Goal: Transaction & Acquisition: Subscribe to service/newsletter

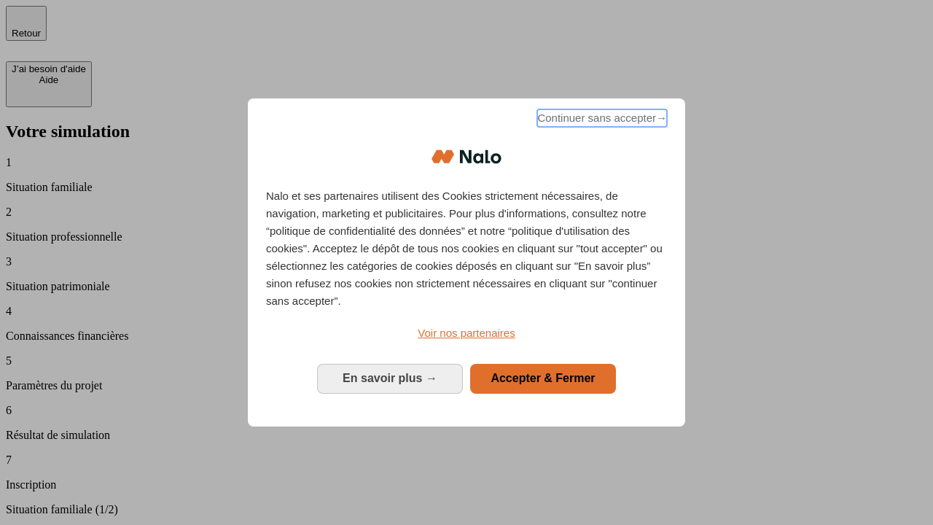
click at [601, 120] on span "Continuer sans accepter →" at bounding box center [602, 117] width 130 height 17
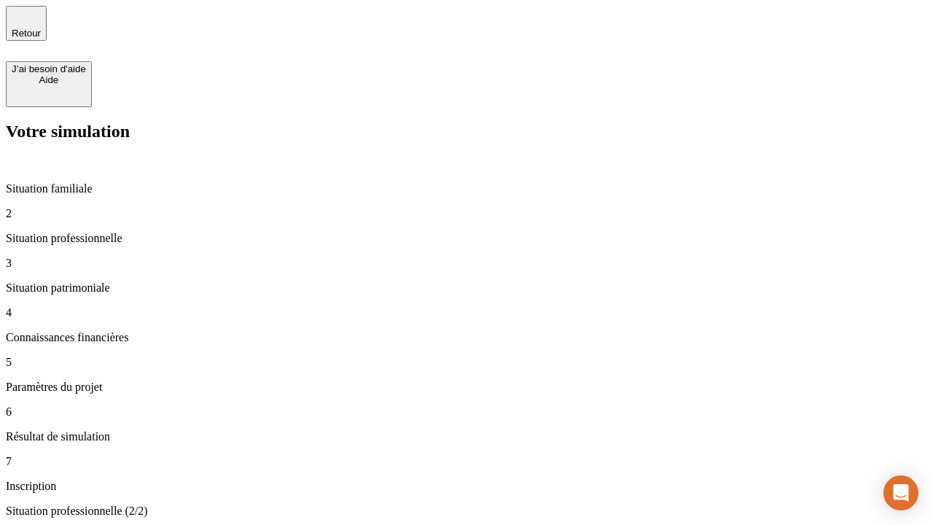
type input "70 000"
type input "1 000"
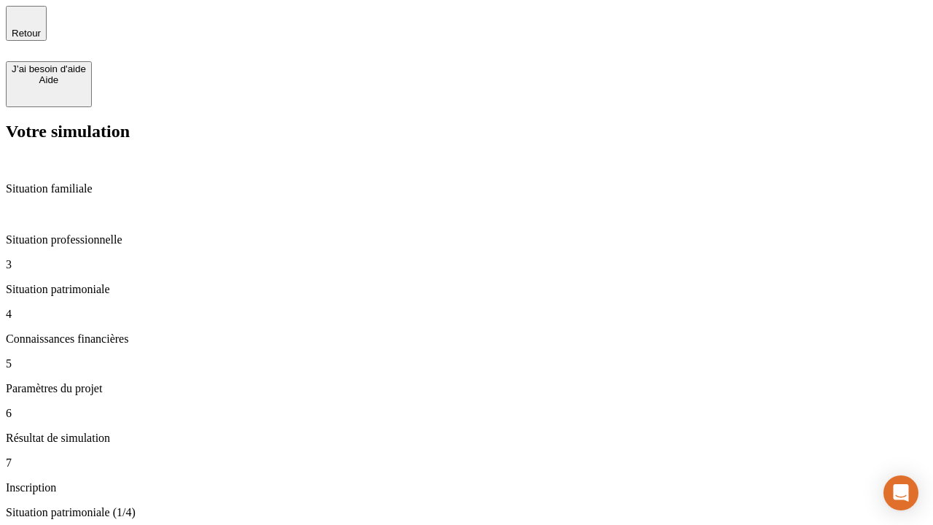
type input "800"
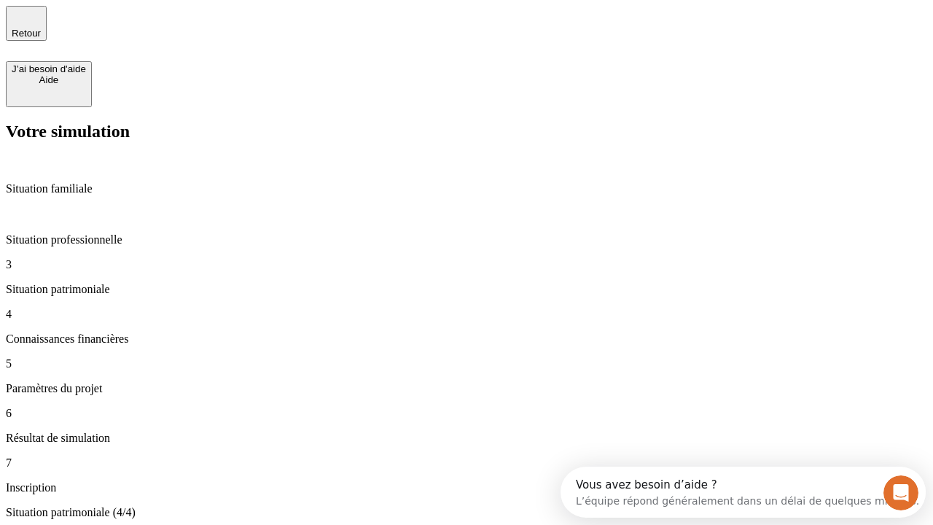
type input "6"
type input "400"
type input "3"
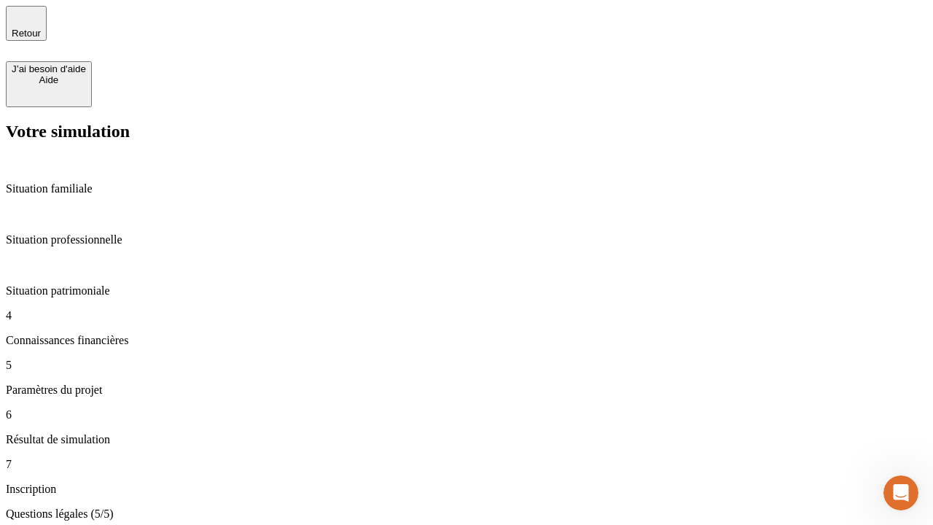
type input "35"
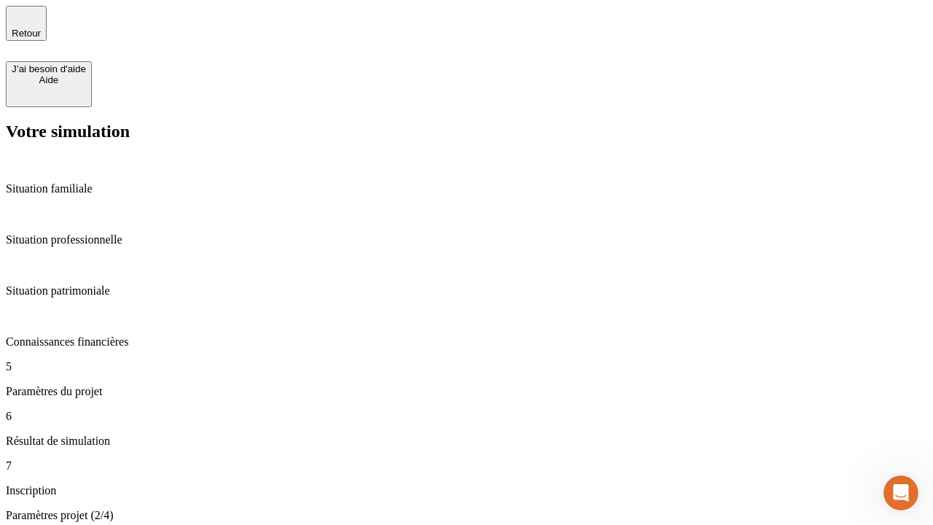
type input "500"
type input "640"
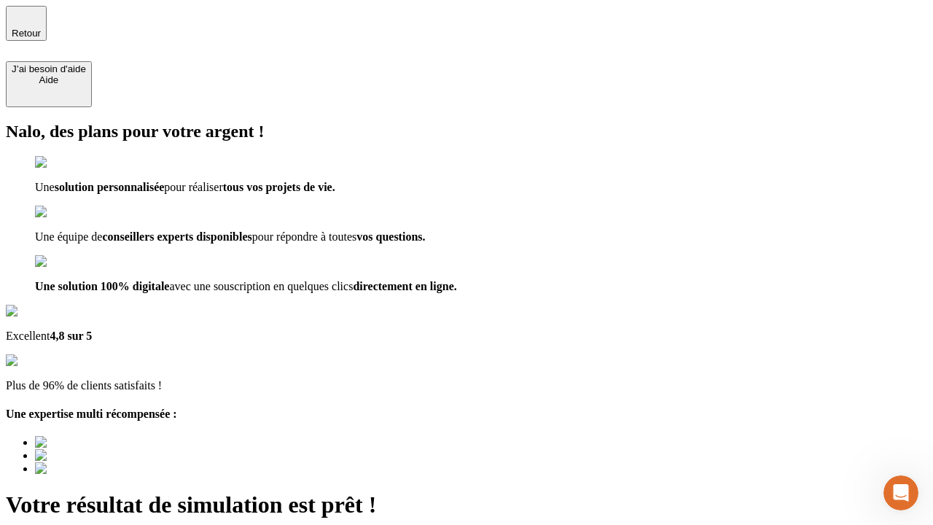
type input "[EMAIL_ADDRESS][DOMAIN_NAME]"
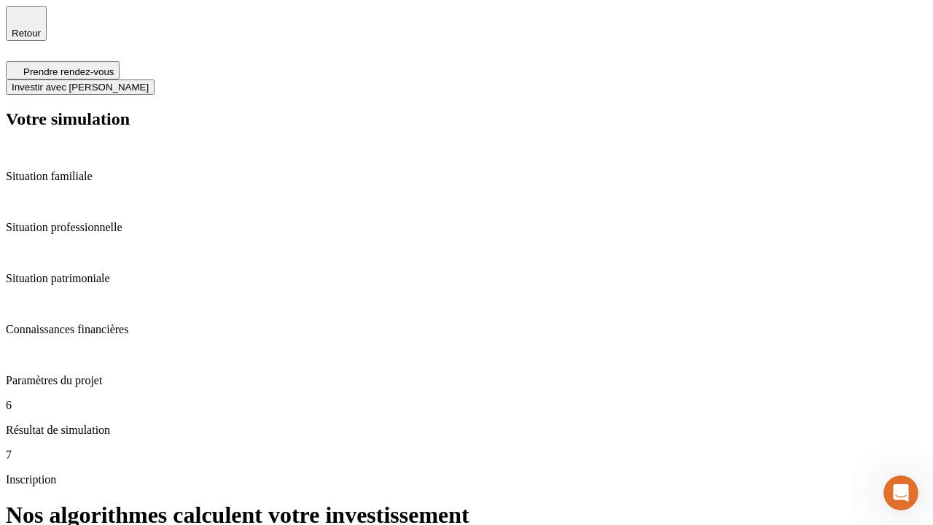
scroll to position [6, 0]
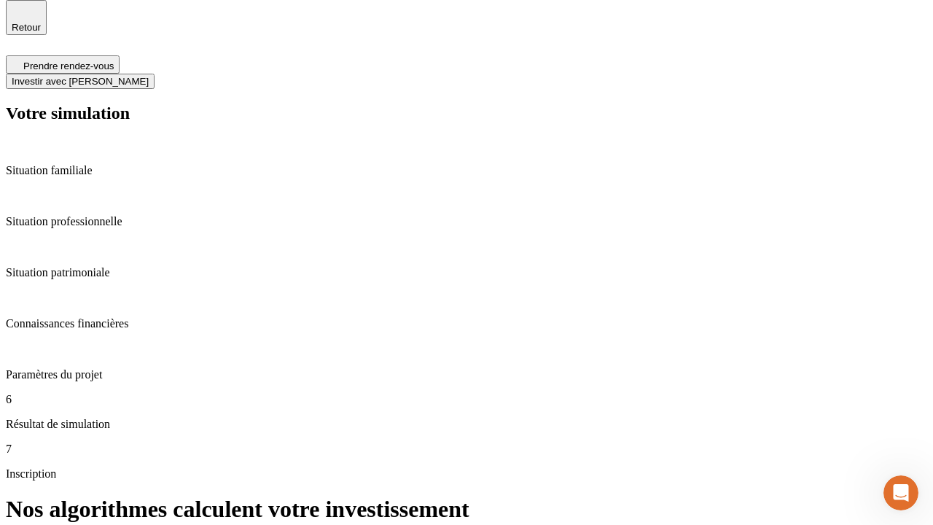
click at [149, 76] on span "Investir avec [PERSON_NAME]" at bounding box center [80, 81] width 137 height 11
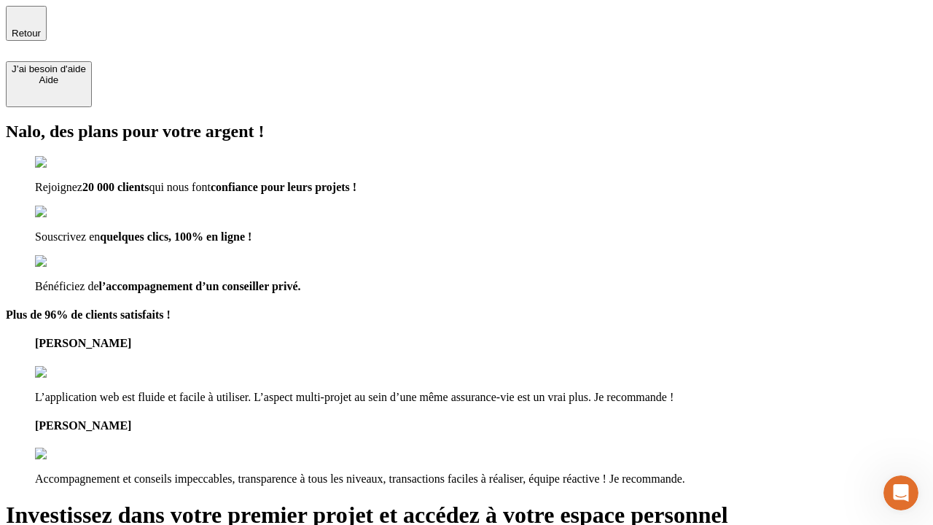
type input "[EMAIL_ADDRESS][DOMAIN_NAME]"
